Goal: Check status: Check status

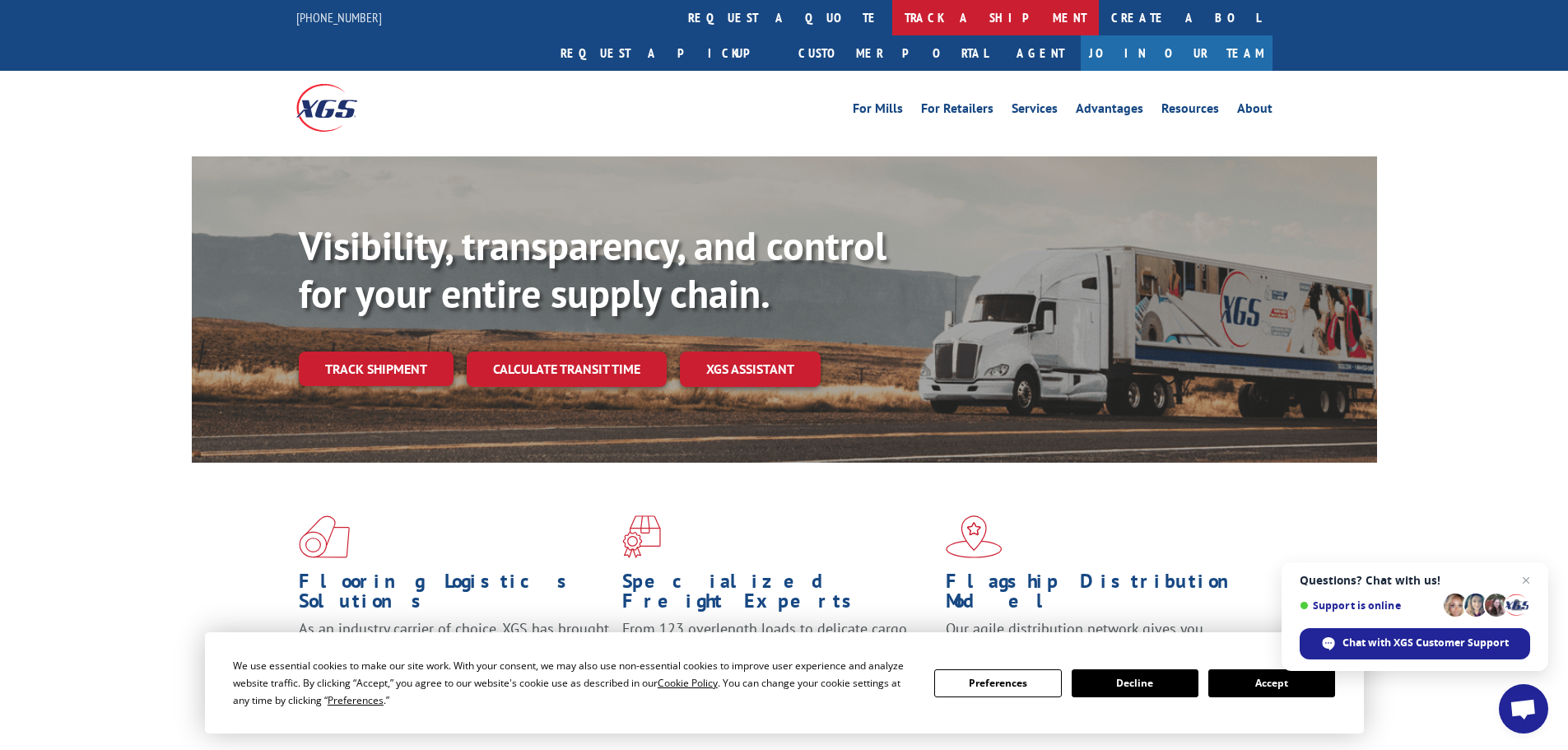
click at [892, 19] on link "track a shipment" at bounding box center [995, 18] width 207 height 35
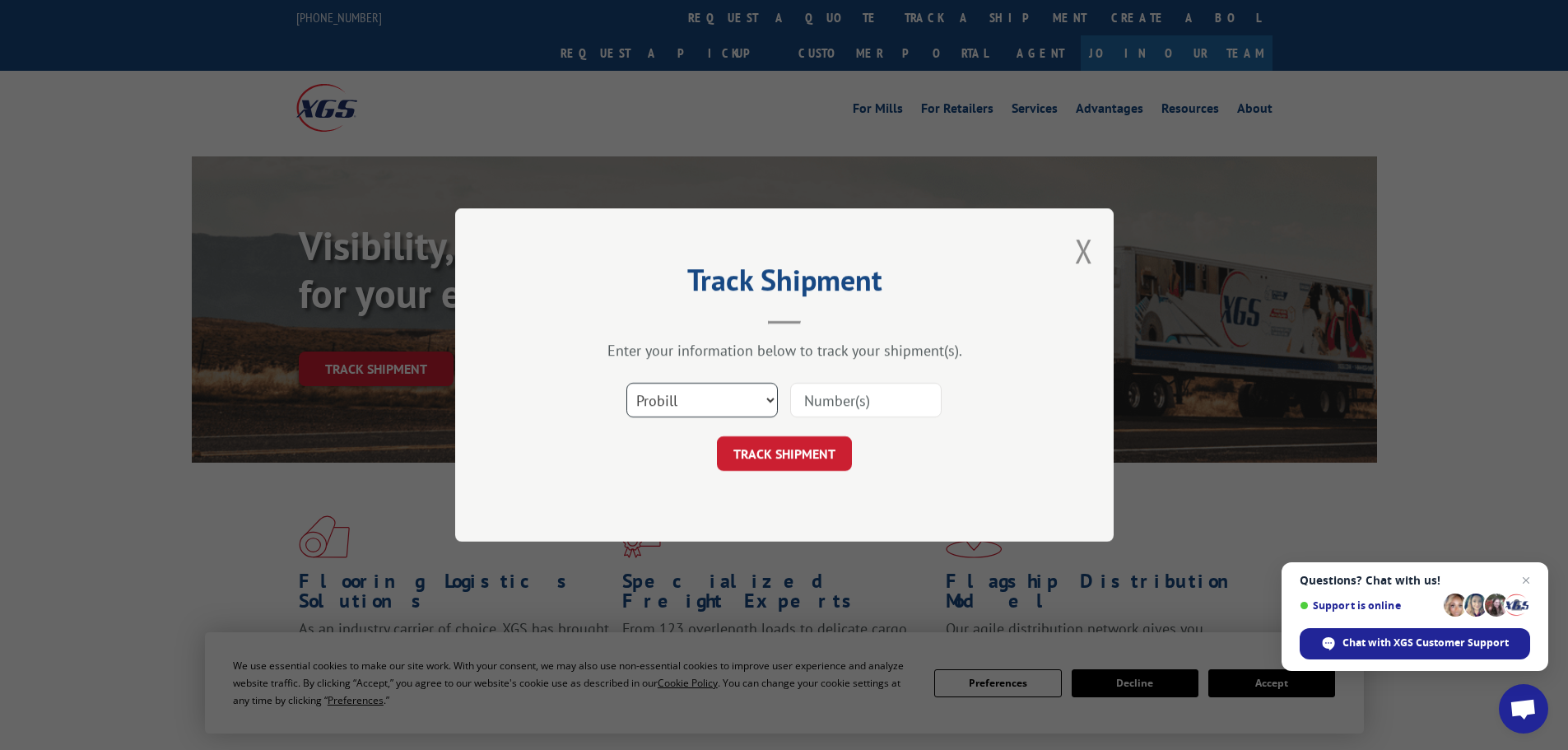
click at [747, 399] on select "Select category... Probill BOL PO" at bounding box center [702, 399] width 151 height 35
click at [627, 383] on select "Select category... Probill BOL PO" at bounding box center [702, 399] width 151 height 35
click at [820, 412] on input at bounding box center [865, 399] width 151 height 35
paste input "17611039"
type input "17611039"
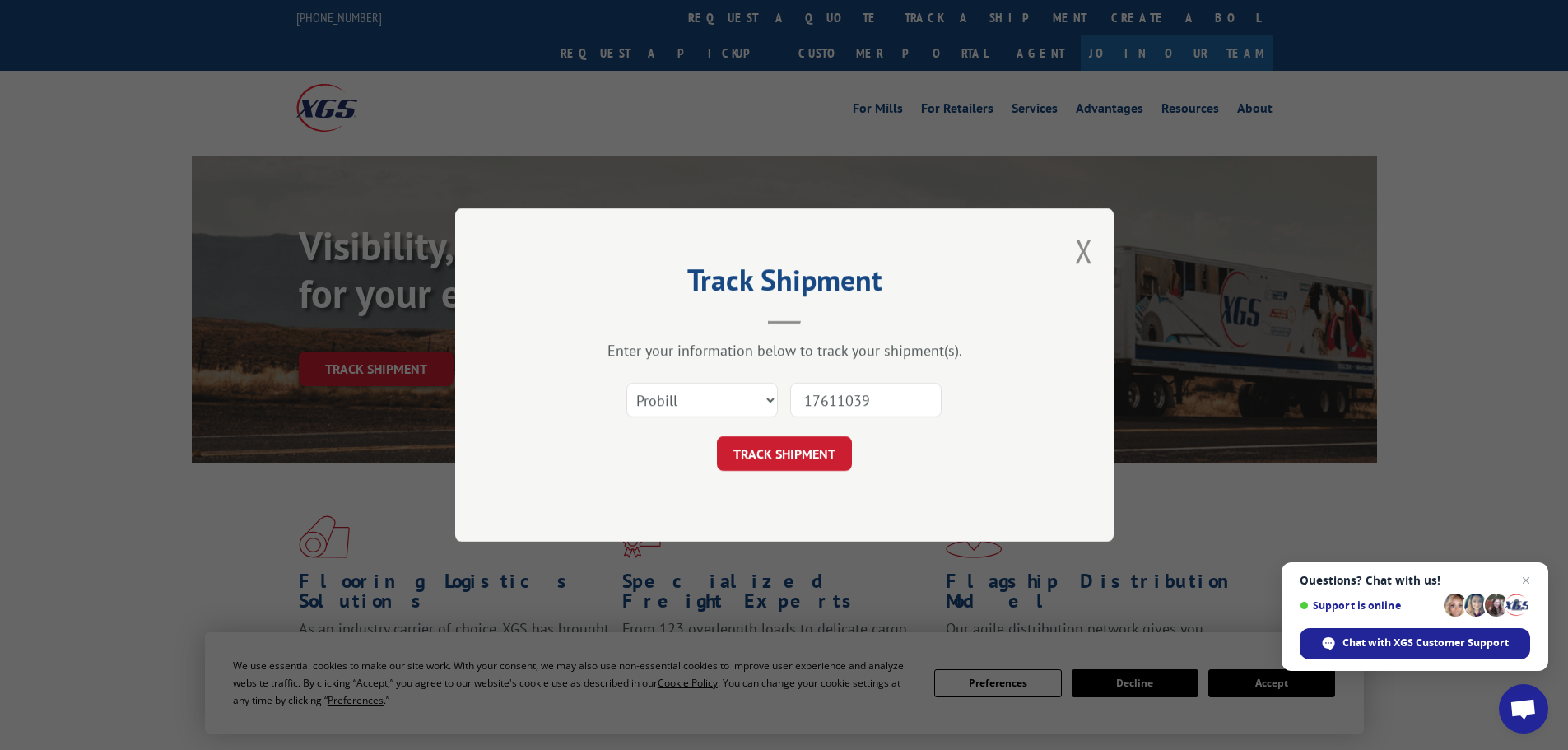
click button "TRACK SHIPMENT" at bounding box center [784, 454] width 135 height 35
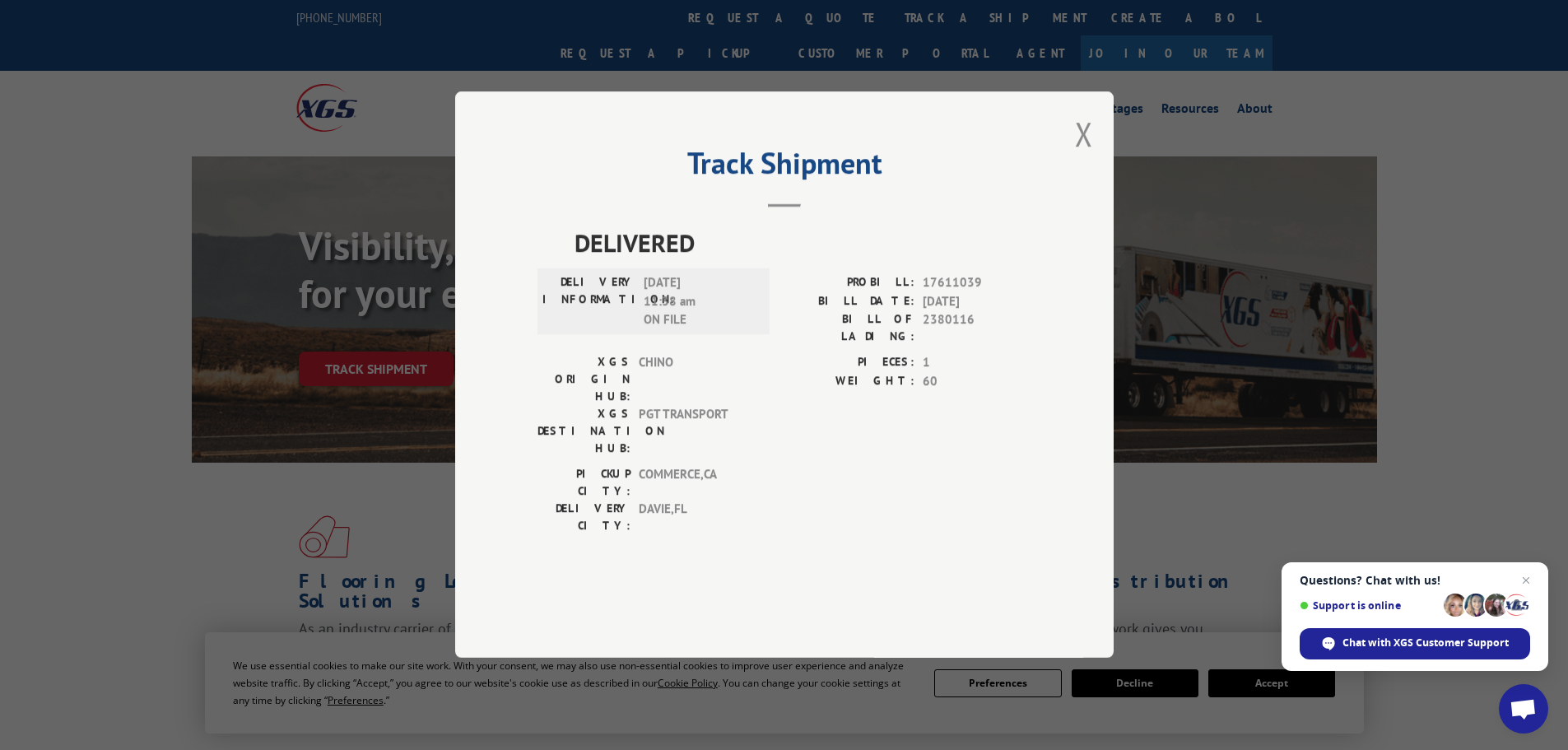
drag, startPoint x: 660, startPoint y: 329, endPoint x: 709, endPoint y: 330, distance: 49.0
click at [709, 330] on span "[DATE] 11:38 am ON FILE" at bounding box center [699, 302] width 111 height 56
click at [1081, 155] on button "Close modal" at bounding box center [1083, 134] width 18 height 44
